Goal: Information Seeking & Learning: Learn about a topic

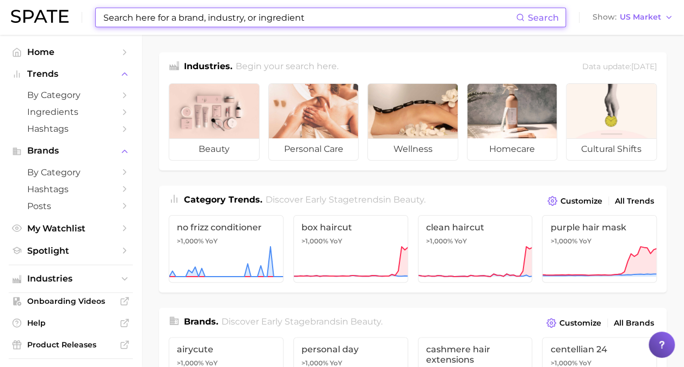
click at [310, 19] on input at bounding box center [309, 17] width 414 height 19
paste input "Re-Nutriv Ultimate Diamond Age Reversal Eye Creme"
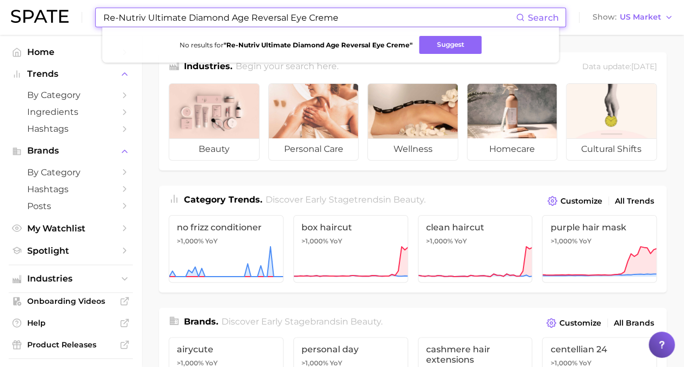
type input "Re-Nutriv Ultimate Diamond Age Reversal Eye Creme"
click at [538, 17] on span "Search" at bounding box center [543, 18] width 31 height 10
click at [552, 14] on span "Search" at bounding box center [543, 18] width 31 height 10
click at [447, 14] on input "Re-Nutriv Ultimate Diamond Age Reversal Eye Creme" at bounding box center [309, 17] width 414 height 19
click at [390, 42] on strong "" Re-Nutriv Ultimate Diamond Age Reversal Eye Creme "" at bounding box center [318, 45] width 189 height 8
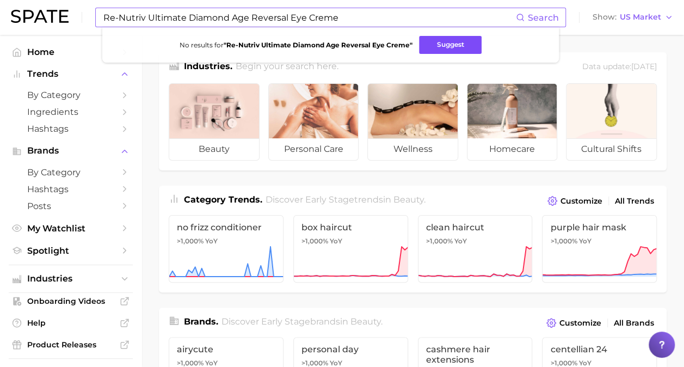
click at [445, 46] on button "Suggest" at bounding box center [450, 45] width 63 height 18
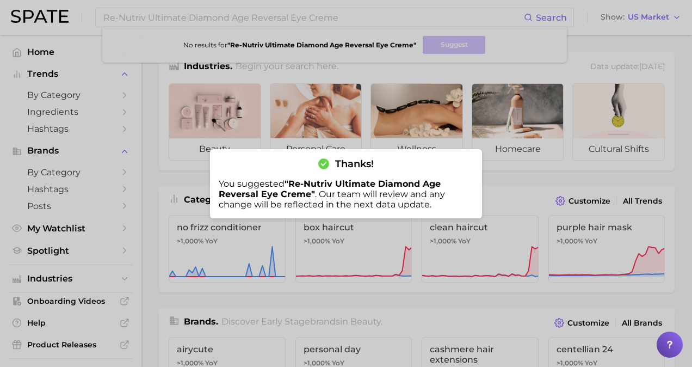
click at [47, 151] on div at bounding box center [346, 183] width 692 height 367
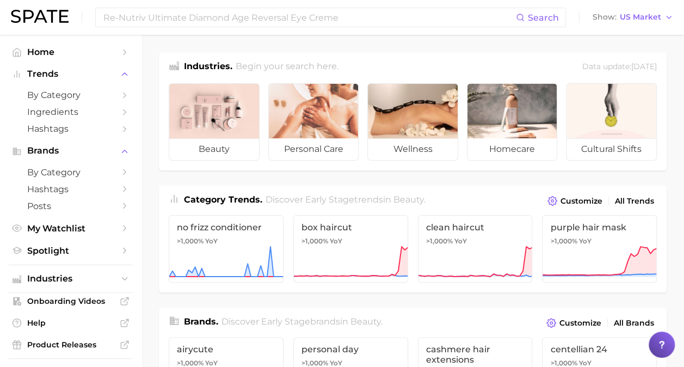
click at [47, 151] on span "Brands" at bounding box center [70, 151] width 87 height 10
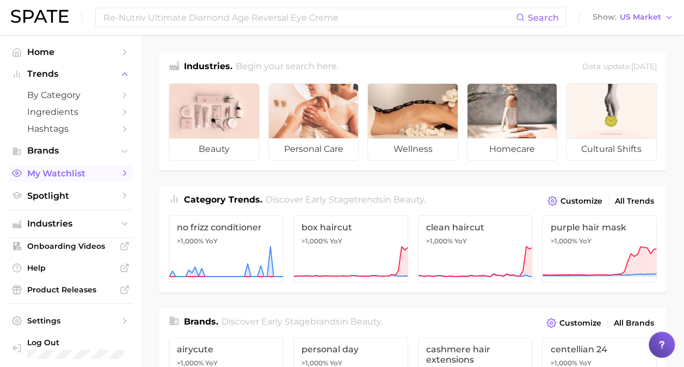
click at [56, 173] on span "My Watchlist" at bounding box center [70, 173] width 87 height 10
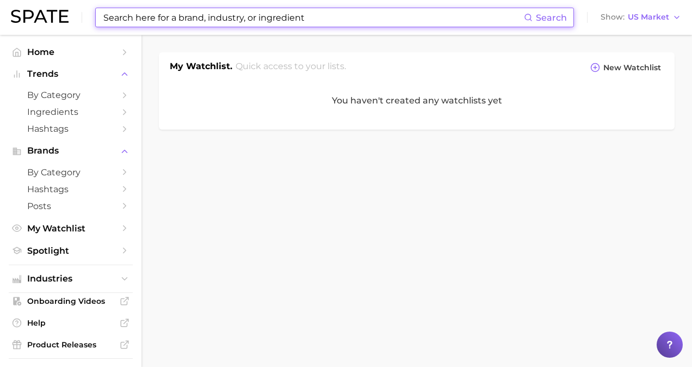
click at [315, 19] on input at bounding box center [313, 17] width 422 height 19
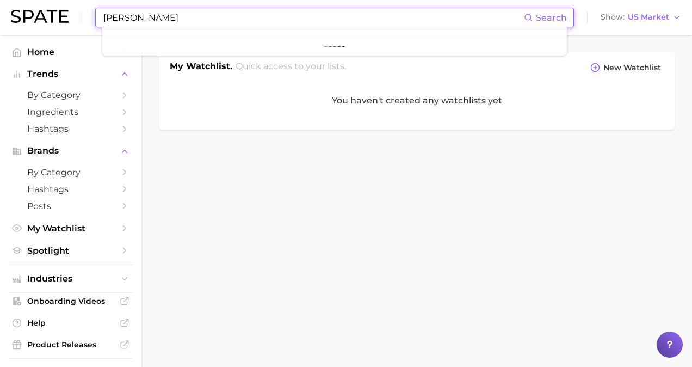
type input "[PERSON_NAME]"
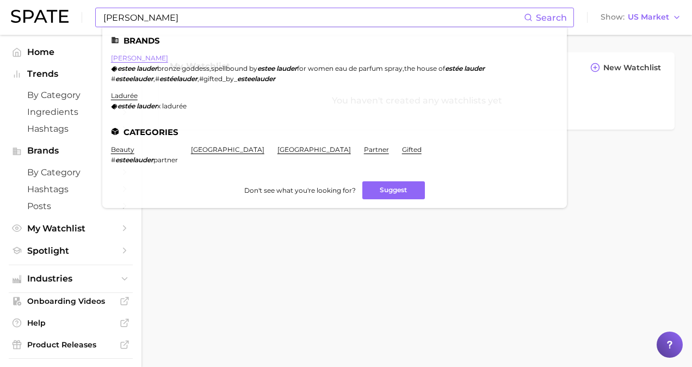
click at [133, 59] on link "[PERSON_NAME]" at bounding box center [139, 58] width 57 height 8
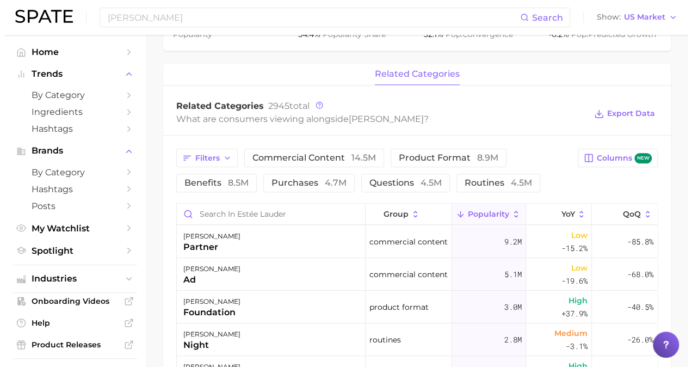
scroll to position [435, 0]
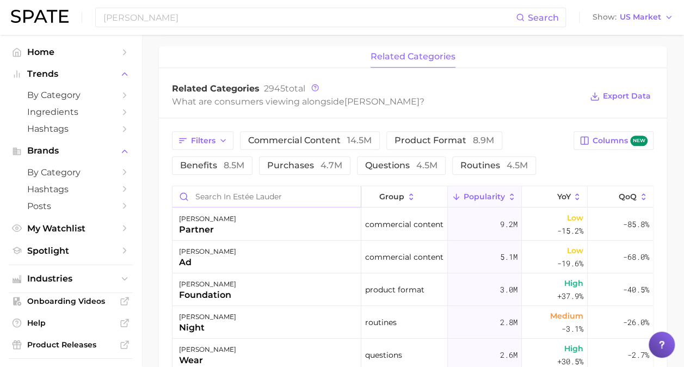
click at [303, 198] on input "Search in estée lauder" at bounding box center [267, 196] width 188 height 21
click at [231, 322] on div "[PERSON_NAME] night" at bounding box center [267, 322] width 189 height 33
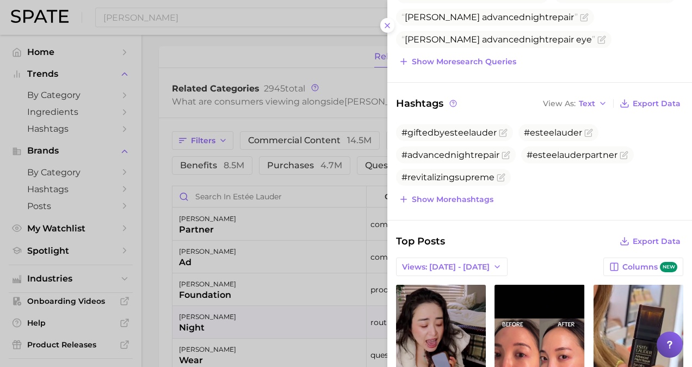
scroll to position [282, 0]
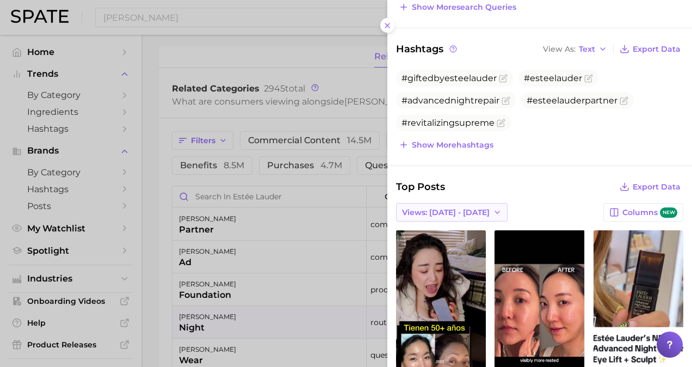
click at [493, 208] on icon "button" at bounding box center [497, 212] width 9 height 9
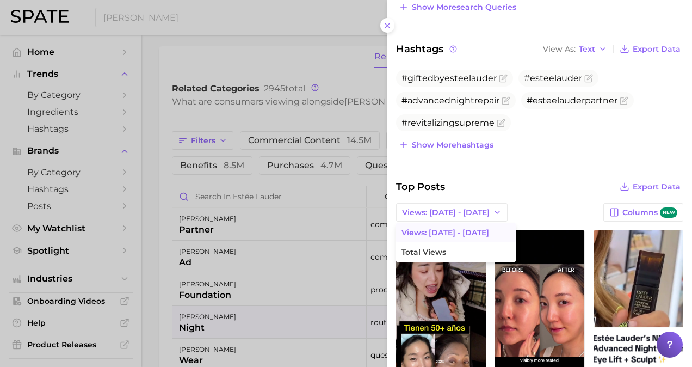
click at [497, 179] on div "Top Posts Export Data" at bounding box center [539, 186] width 287 height 15
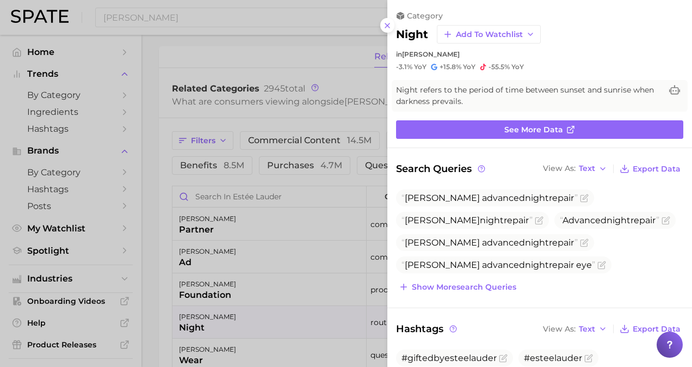
scroll to position [0, 0]
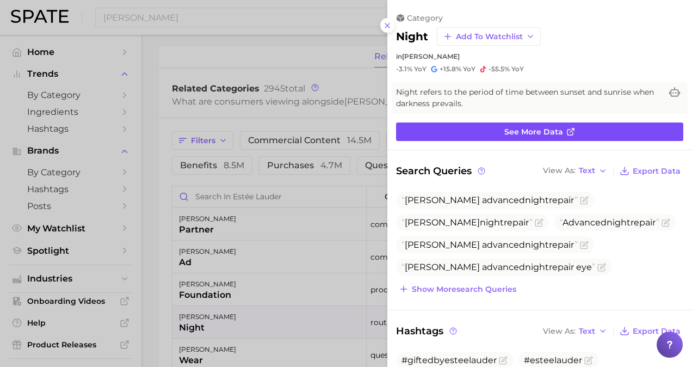
click at [556, 134] on span "See more data" at bounding box center [534, 131] width 59 height 9
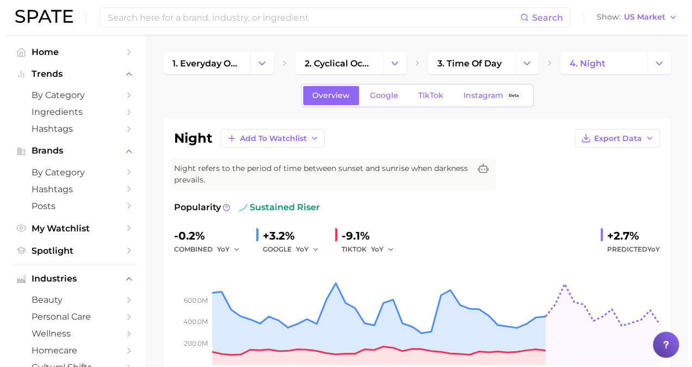
scroll to position [435, 0]
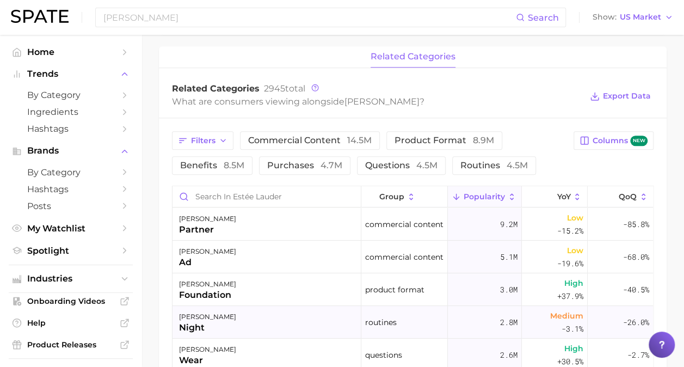
click at [253, 312] on div "[PERSON_NAME] night" at bounding box center [267, 322] width 189 height 33
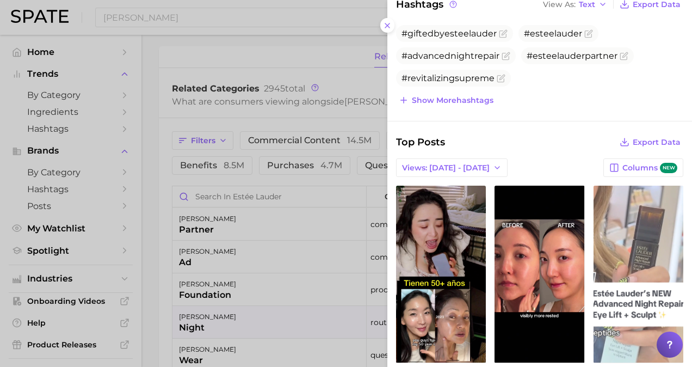
scroll to position [381, 0]
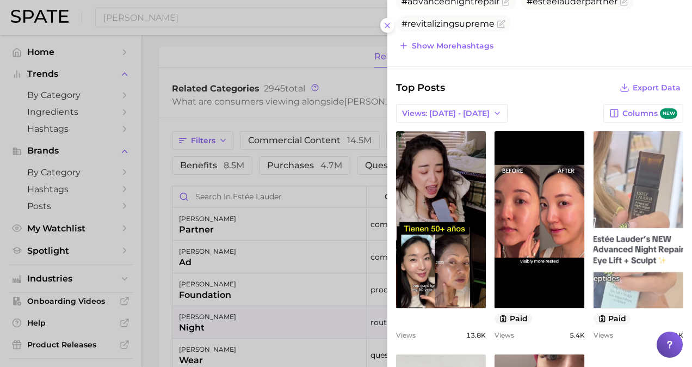
click at [635, 201] on link "view post on TikTok" at bounding box center [639, 219] width 90 height 177
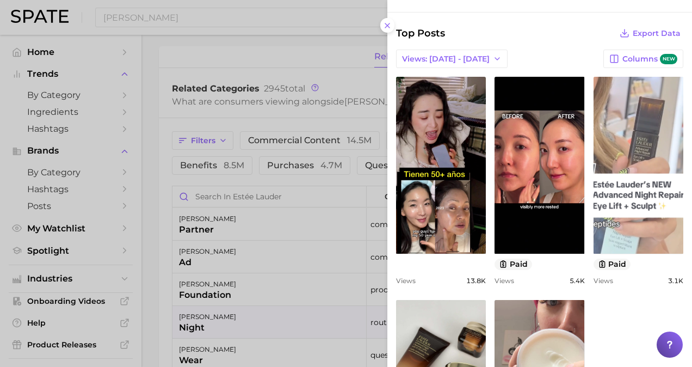
scroll to position [609, 0]
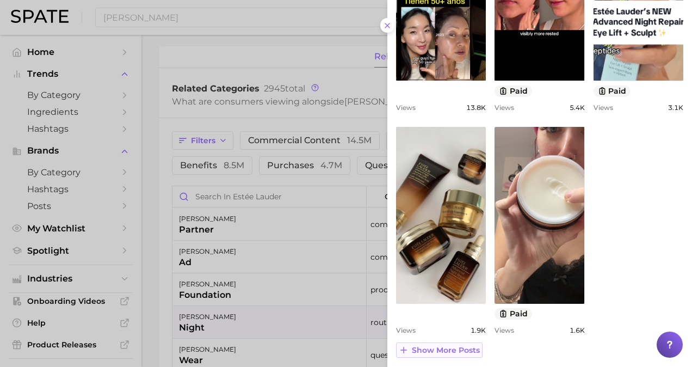
click at [432, 346] on span "Show more posts" at bounding box center [446, 350] width 68 height 9
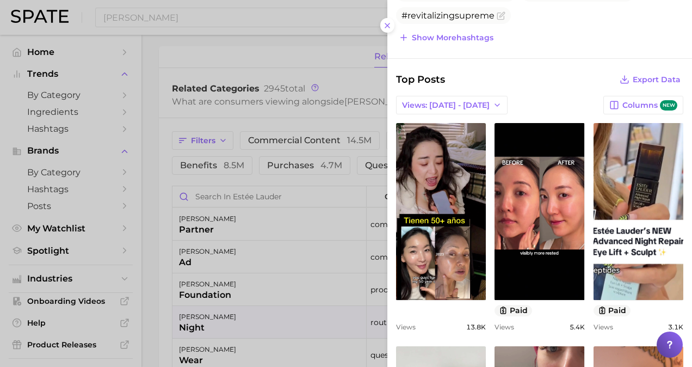
scroll to position [335, 0]
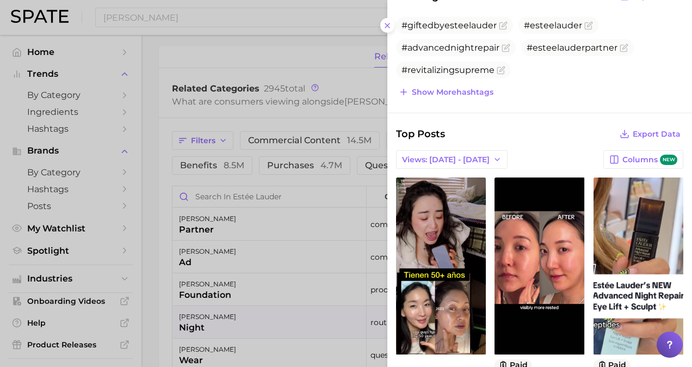
click at [666, 342] on icon at bounding box center [670, 344] width 11 height 11
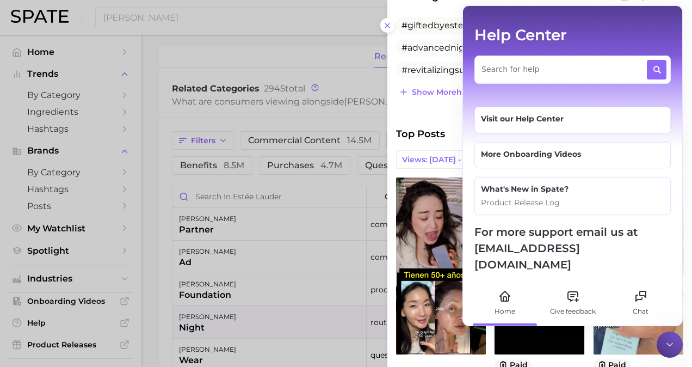
click at [505, 75] on div at bounding box center [573, 70] width 196 height 28
click at [545, 75] on div at bounding box center [573, 70] width 196 height 28
click at [531, 75] on div at bounding box center [573, 70] width 196 height 28
click at [524, 65] on textarea at bounding box center [564, 67] width 164 height 14
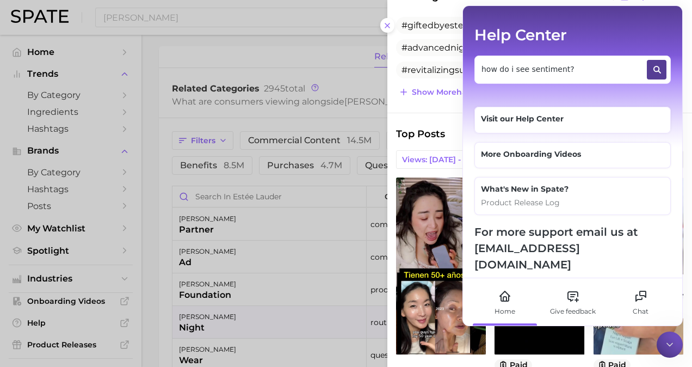
type textarea "how do i see sentiment?"
click at [656, 67] on icon at bounding box center [657, 69] width 9 height 9
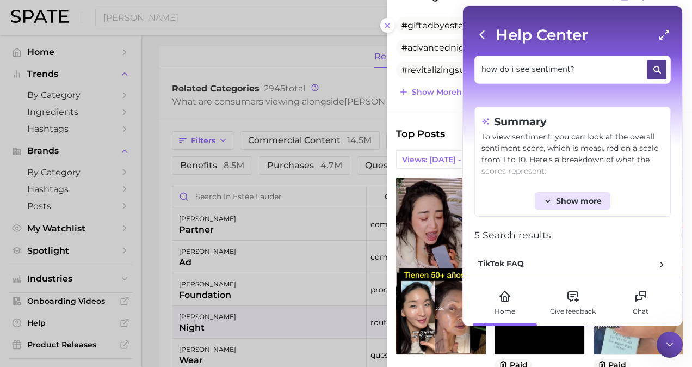
click at [579, 196] on span "Show more" at bounding box center [579, 200] width 46 height 9
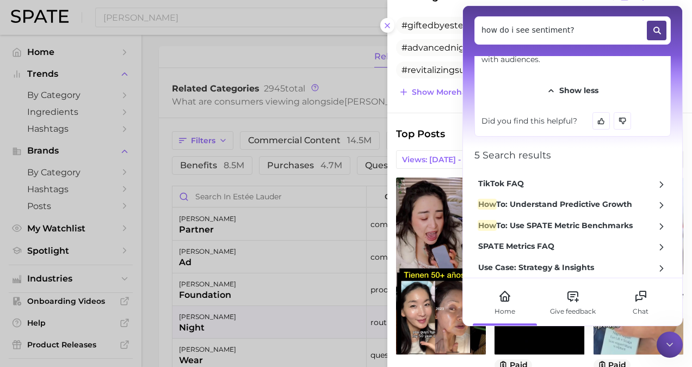
scroll to position [337, 0]
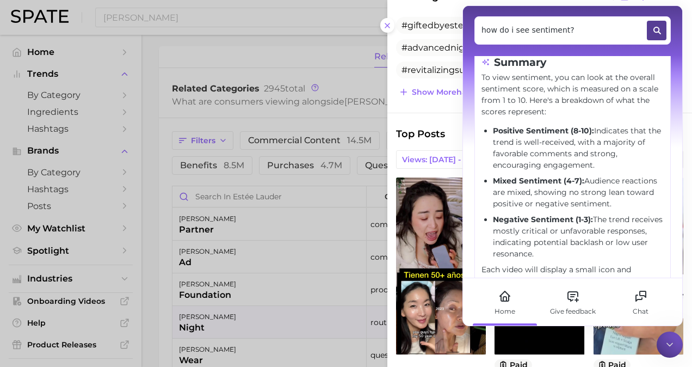
scroll to position [58, 0]
click at [436, 128] on span "Top Posts" at bounding box center [420, 133] width 49 height 15
drag, startPoint x: 524, startPoint y: 12, endPoint x: 528, endPoint y: 27, distance: 15.9
click at [528, 27] on div "Help Center how do i see sentiment?" at bounding box center [572, 11] width 219 height 89
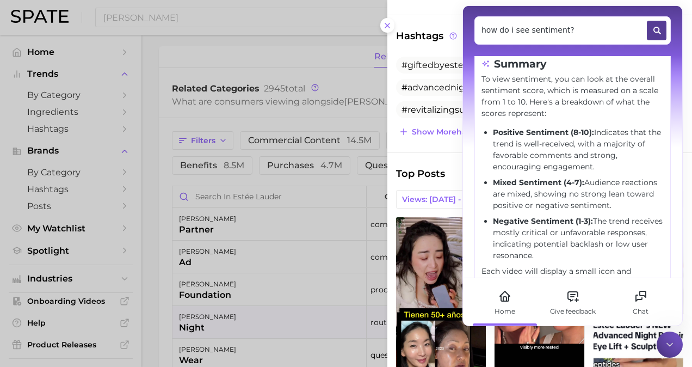
scroll to position [280, 0]
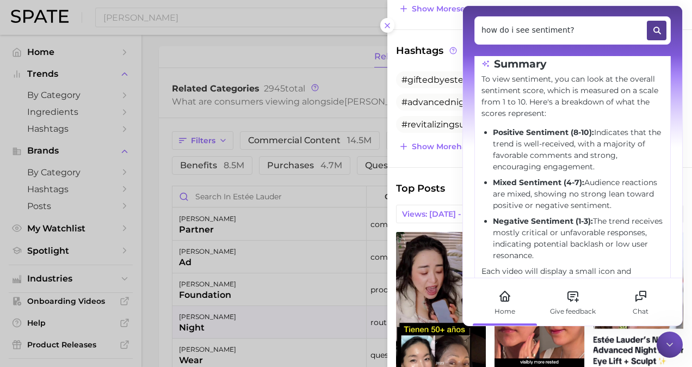
click at [669, 14] on div "Help Center how do i see sentiment?" at bounding box center [572, 11] width 219 height 89
click at [654, 27] on icon at bounding box center [656, 29] width 5 height 5
click at [674, 341] on icon at bounding box center [670, 344] width 11 height 11
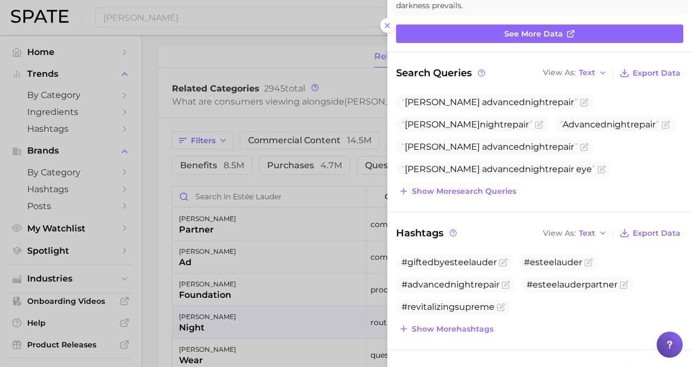
scroll to position [109, 0]
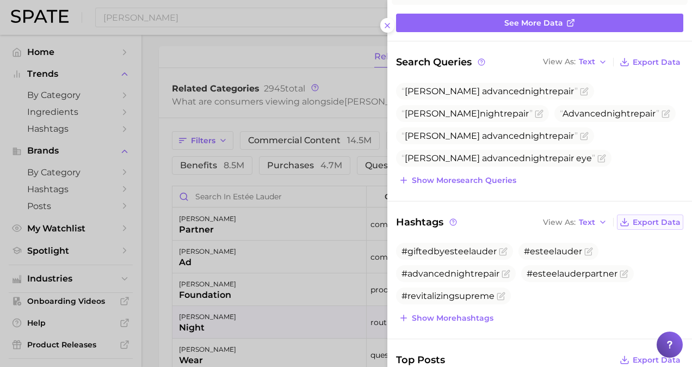
click at [639, 220] on span "Export Data" at bounding box center [657, 222] width 48 height 9
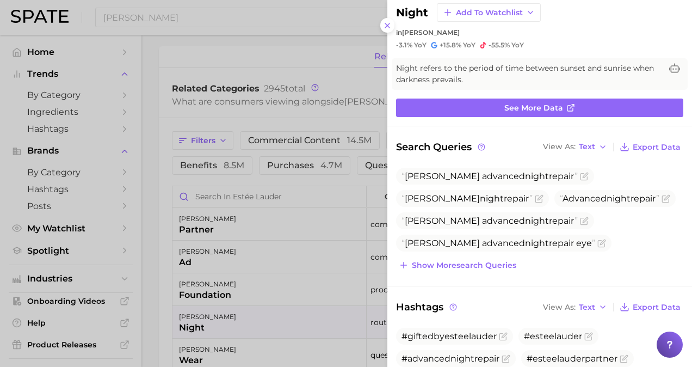
scroll to position [0, 0]
